Goal: Task Accomplishment & Management: Manage account settings

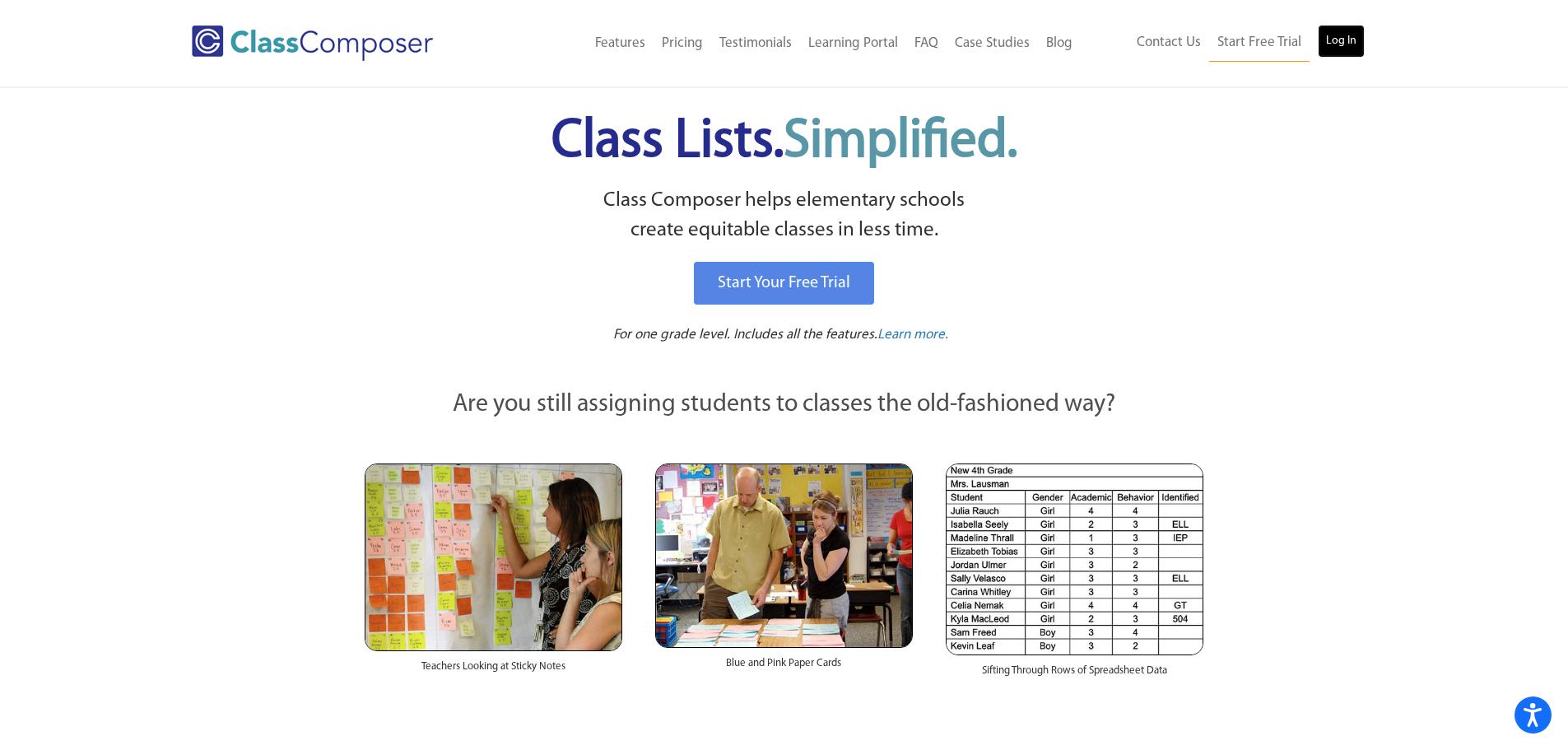
click at [1326, 45] on link "Log In" at bounding box center [1341, 41] width 47 height 32
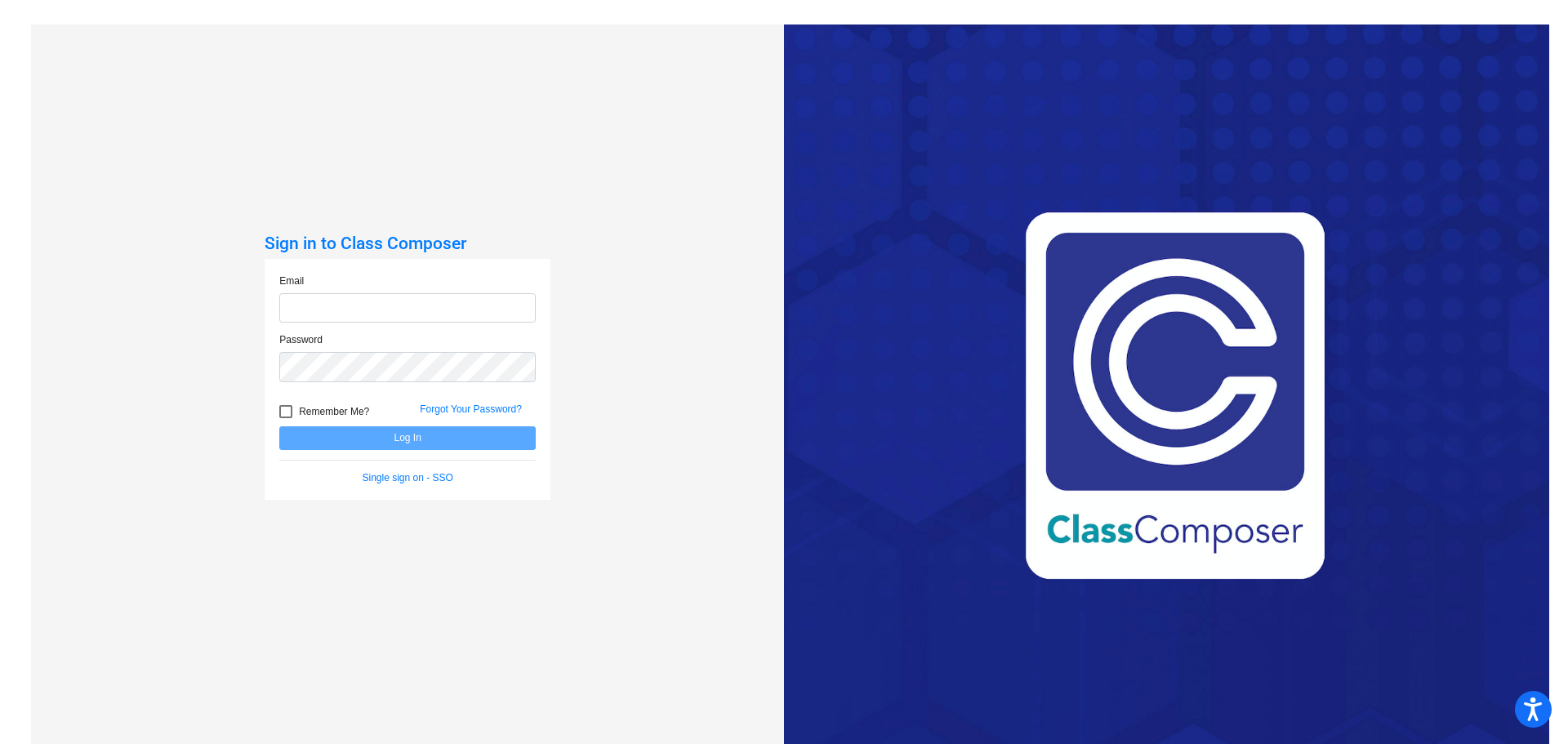
type input "kgross@hart.k12.mi.us"
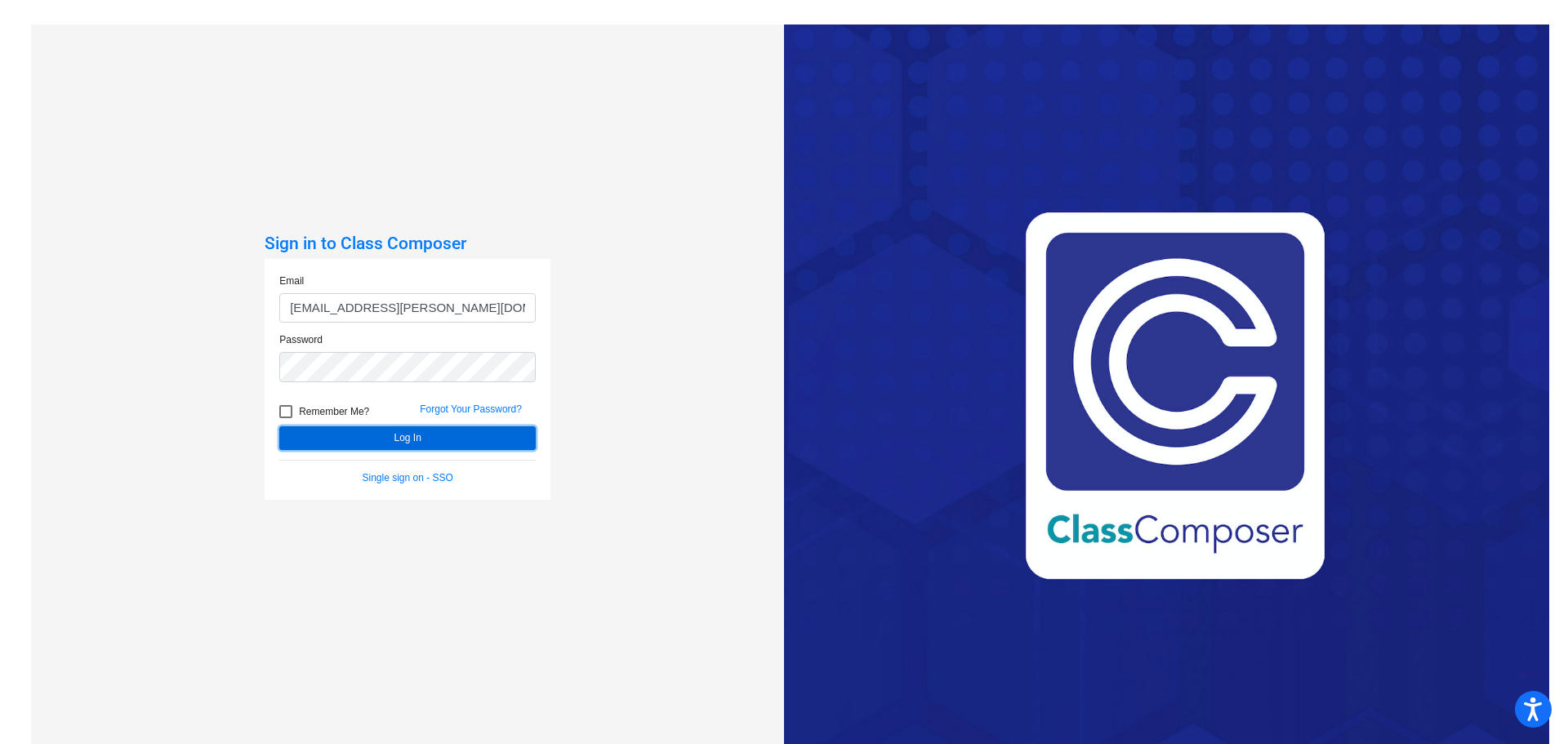
click at [392, 437] on button "Log In" at bounding box center [407, 438] width 256 height 24
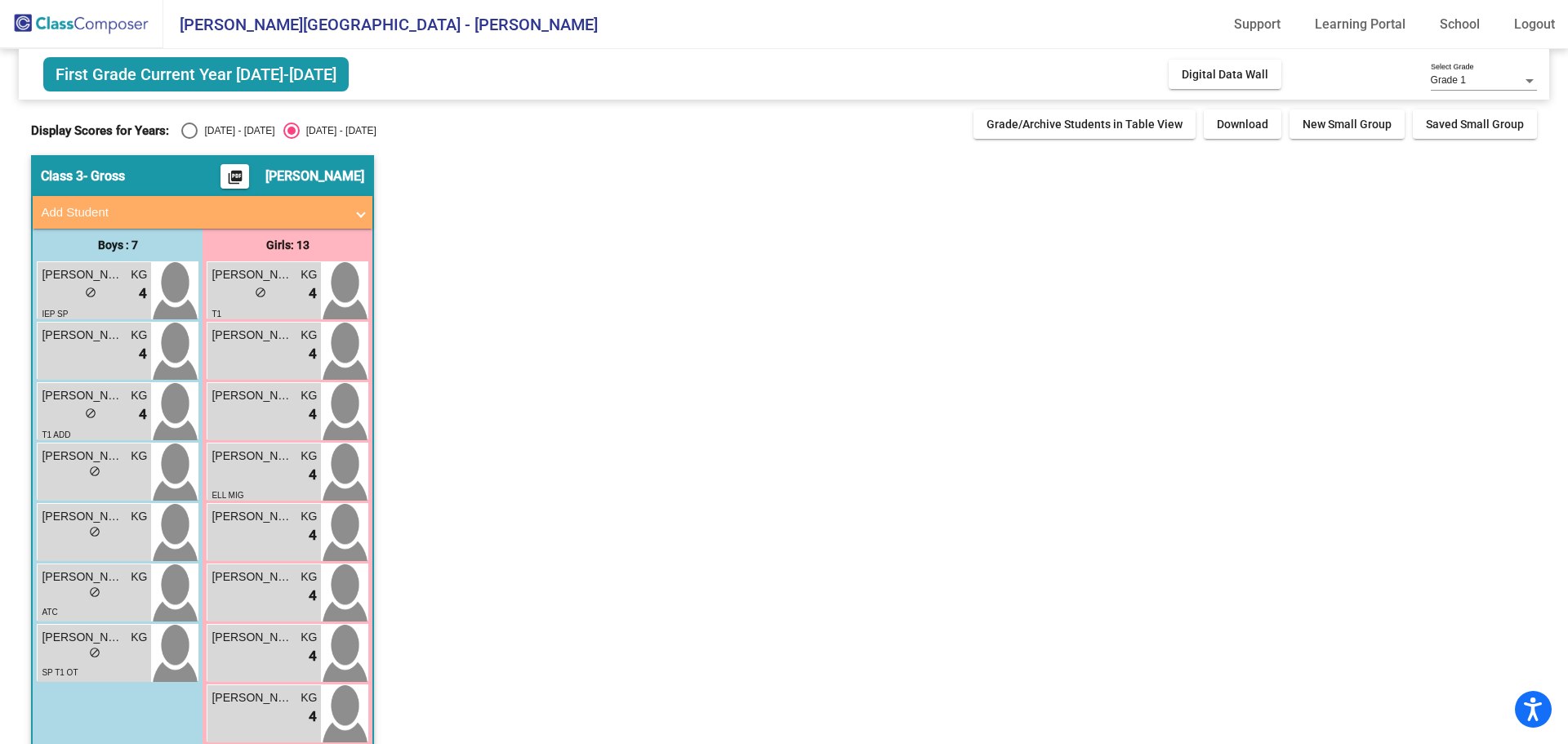
scroll to position [82, 0]
